Goal: Task Accomplishment & Management: Manage account settings

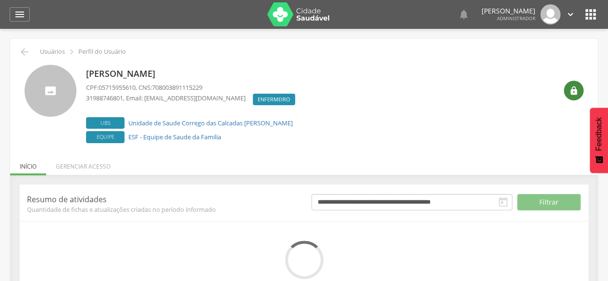
click at [574, 94] on icon "" at bounding box center [574, 91] width 10 height 10
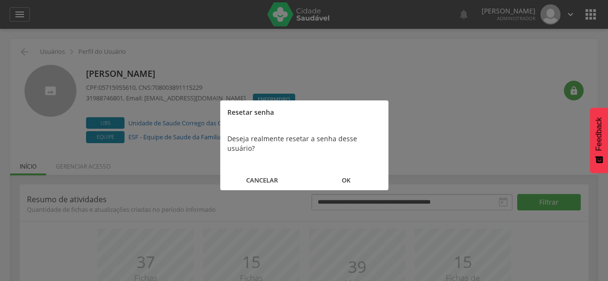
click at [359, 174] on button "OK" at bounding box center [346, 180] width 84 height 21
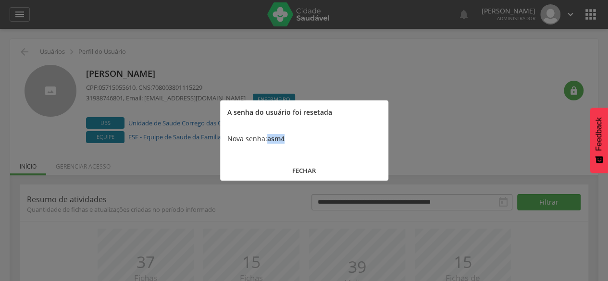
drag, startPoint x: 285, startPoint y: 138, endPoint x: 269, endPoint y: 140, distance: 17.0
click at [269, 140] on div "Nova senha: asm4" at bounding box center [304, 138] width 168 height 29
copy b "asm4"
click at [306, 173] on button "FECHAR" at bounding box center [304, 171] width 168 height 21
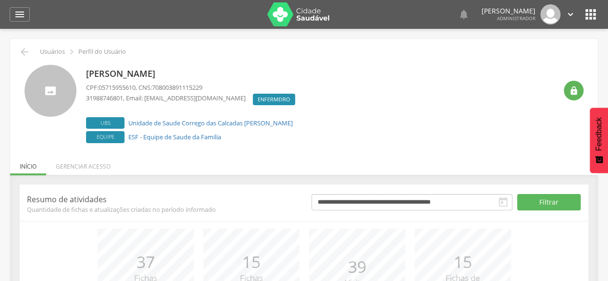
click at [293, 15] on img at bounding box center [298, 14] width 62 height 24
